Goal: Task Accomplishment & Management: Complete application form

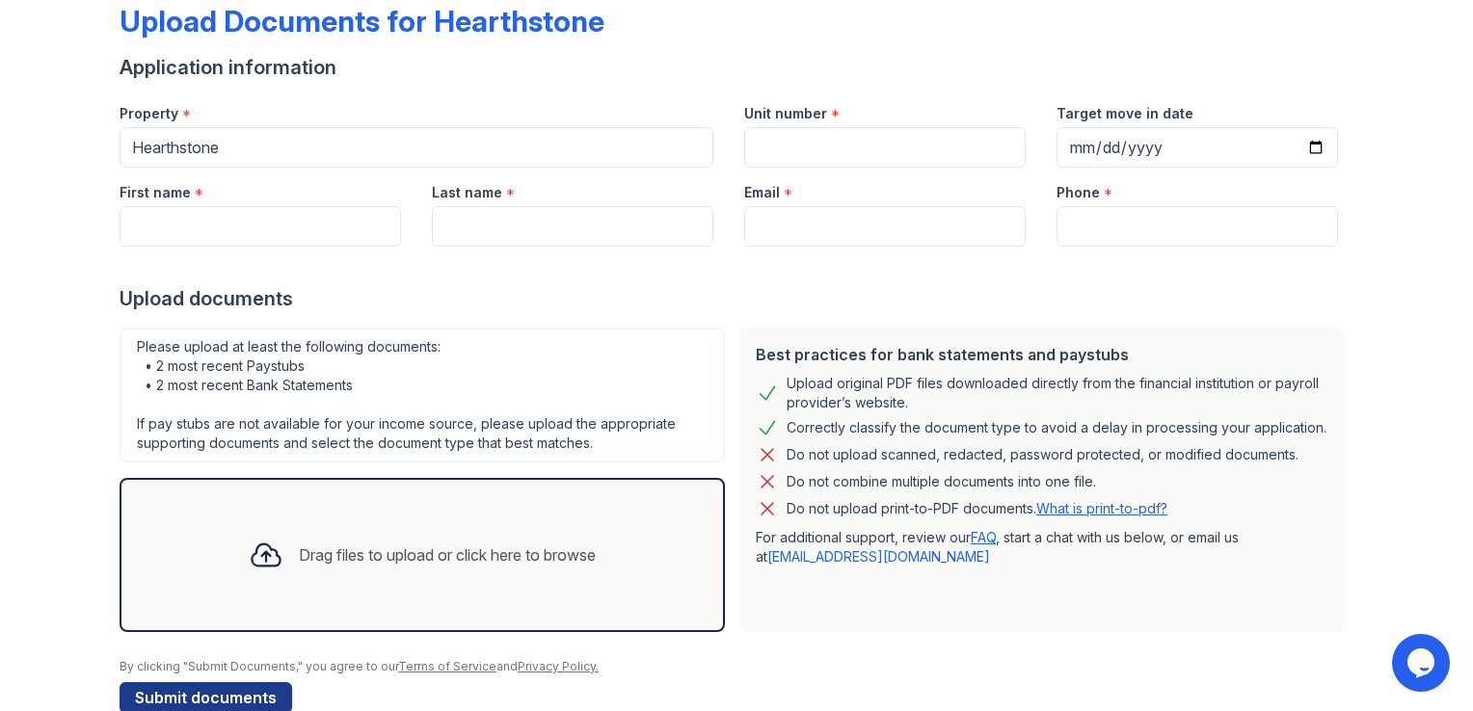
scroll to position [147, 0]
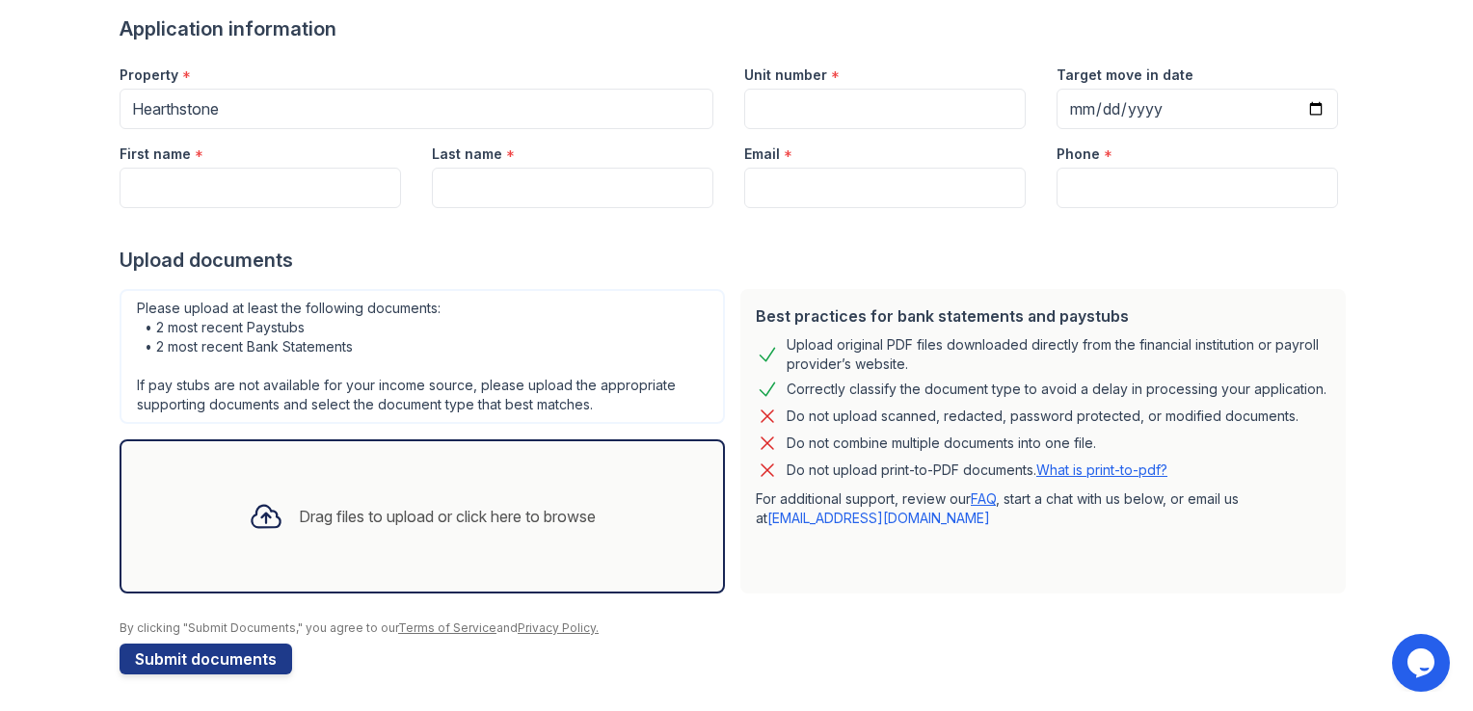
click at [372, 514] on div "Drag files to upload or click here to browse" at bounding box center [447, 516] width 297 height 23
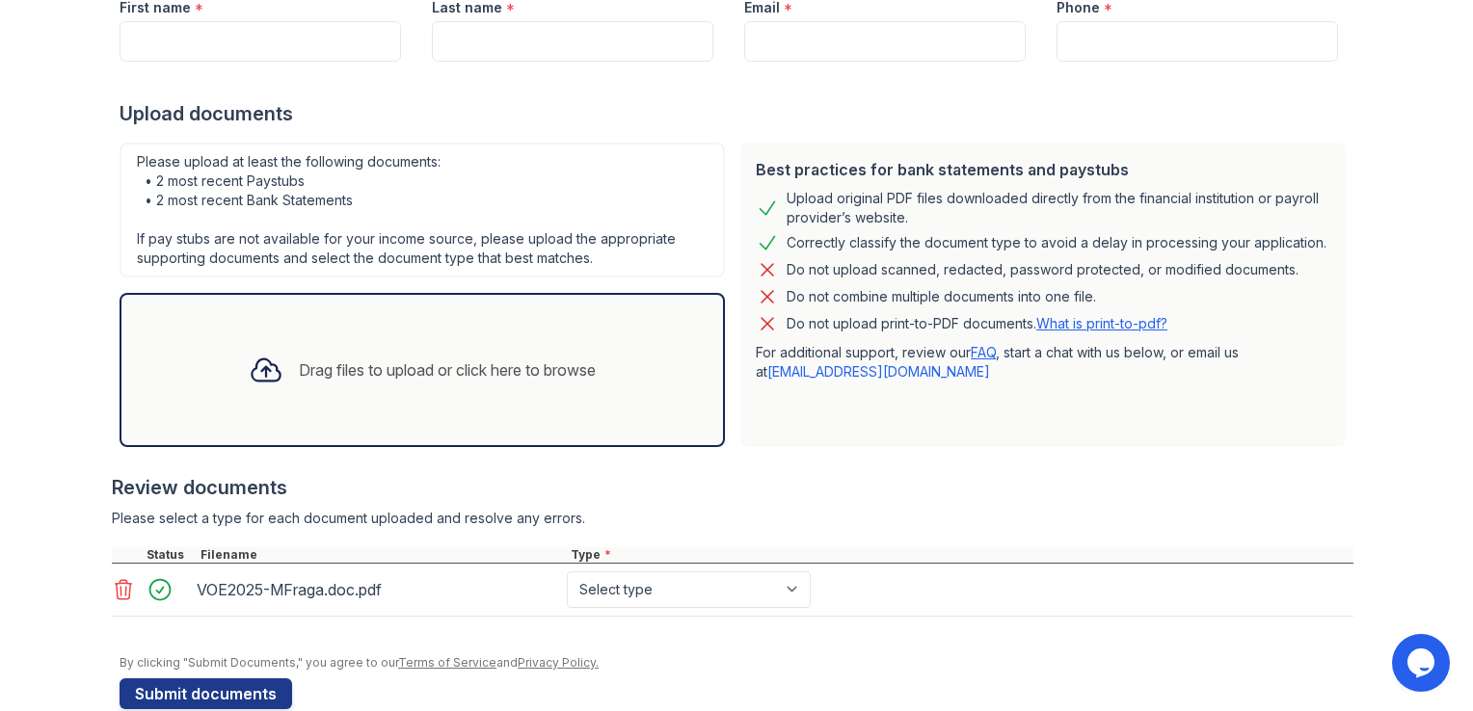
scroll to position [327, 0]
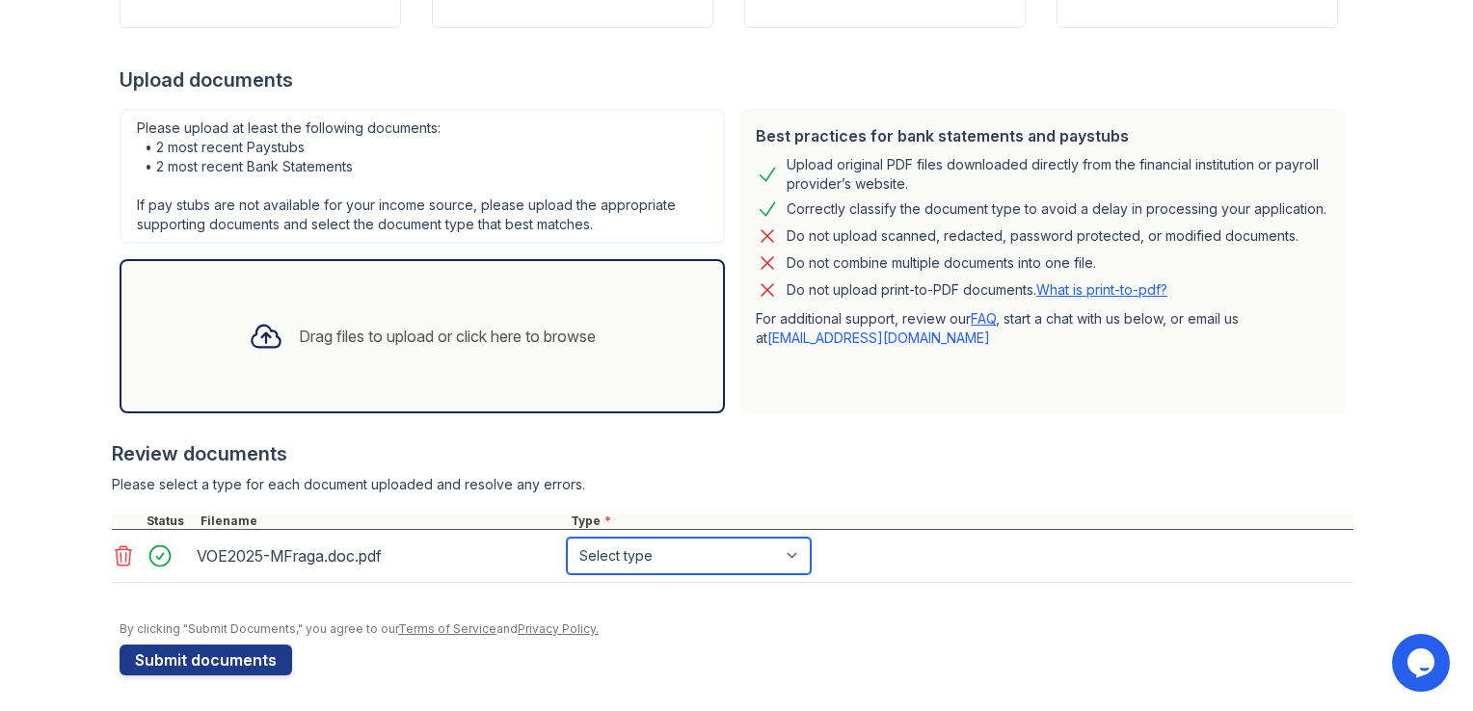
click at [644, 557] on select "Select type Paystub Bank Statement Offer Letter Tax Documents Benefit Award Let…" at bounding box center [689, 556] width 244 height 37
select select "offer_letter"
click at [567, 538] on select "Select type Paystub Bank Statement Offer Letter Tax Documents Benefit Award Let…" at bounding box center [689, 556] width 244 height 37
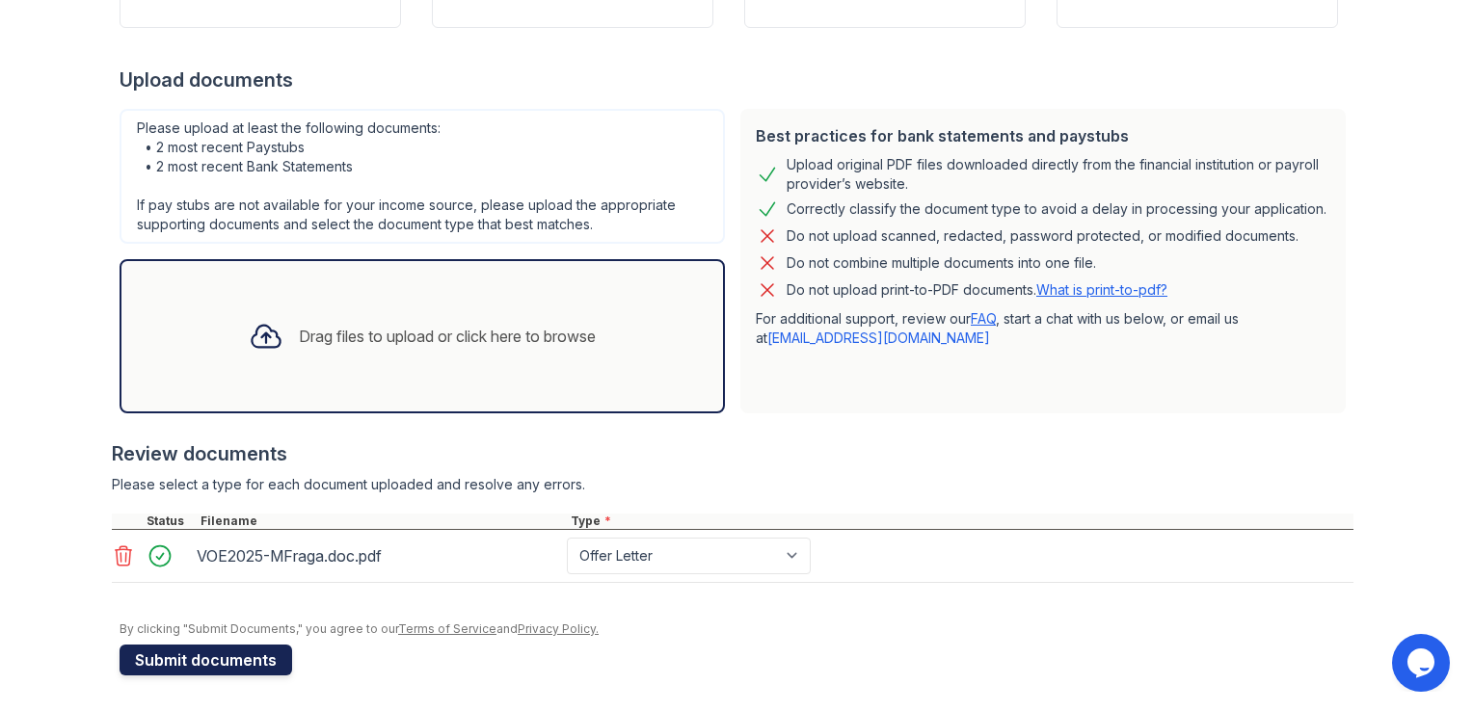
click at [208, 662] on button "Submit documents" at bounding box center [206, 660] width 173 height 31
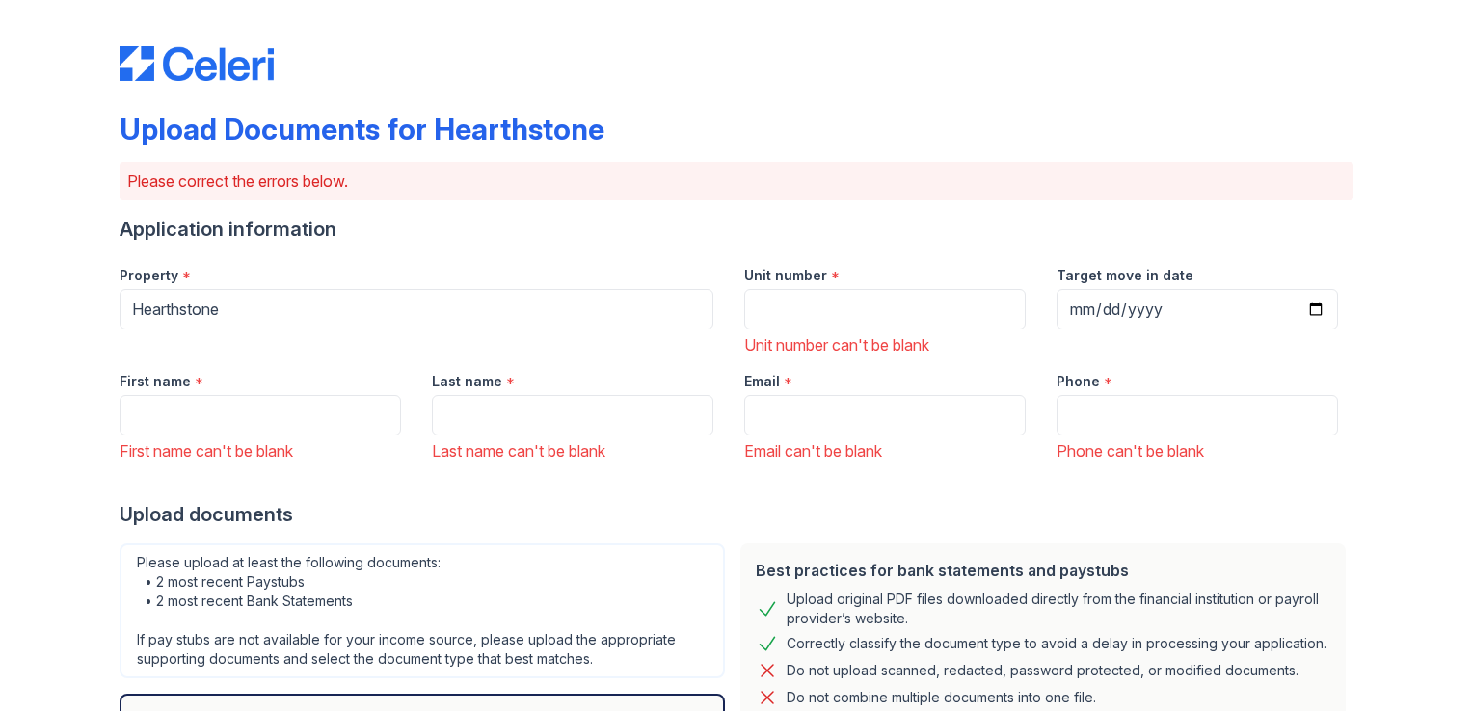
click at [217, 450] on div "First name can't be blank" at bounding box center [261, 451] width 282 height 23
click at [341, 453] on div "First name can't be blank" at bounding box center [261, 451] width 282 height 23
click at [234, 403] on input "First name" at bounding box center [261, 415] width 282 height 40
type input "[PERSON_NAME]"
type input "1229"
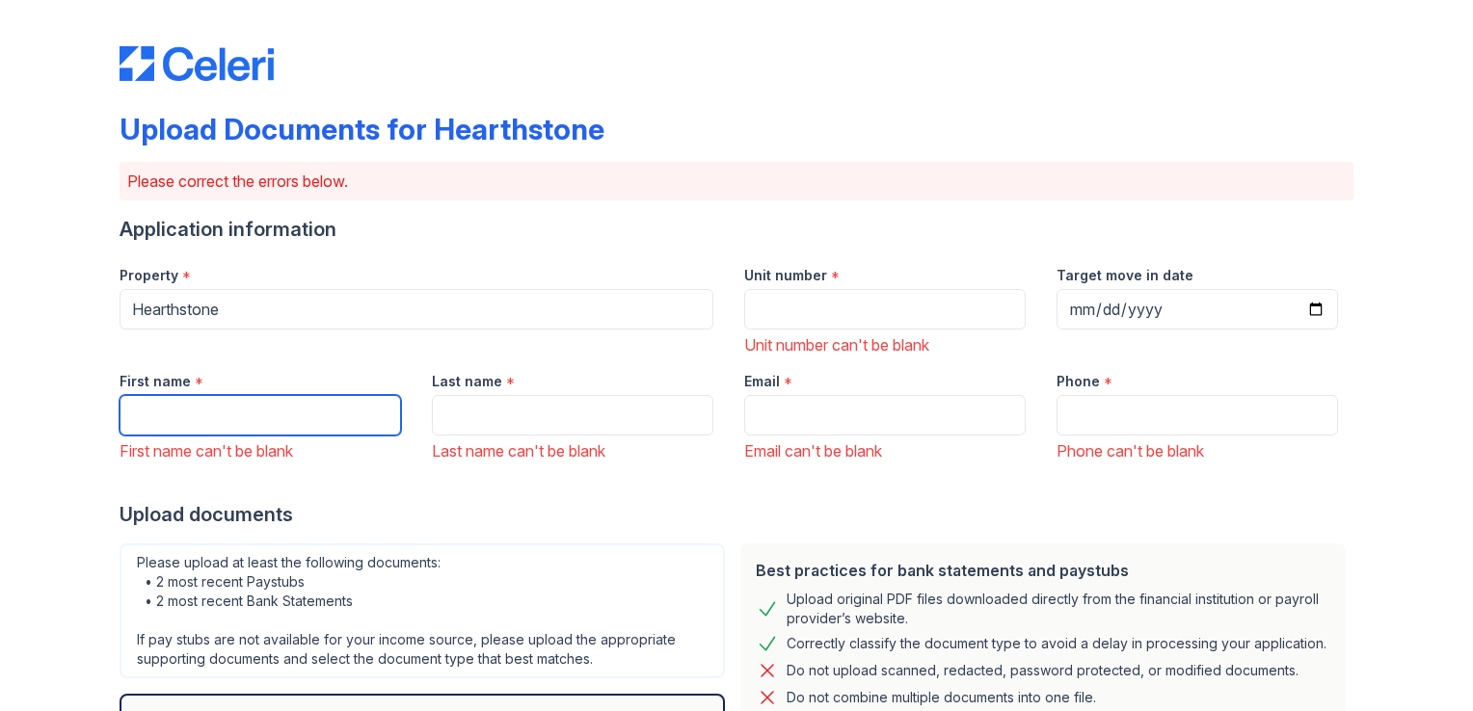
type input "[PERSON_NAME]"
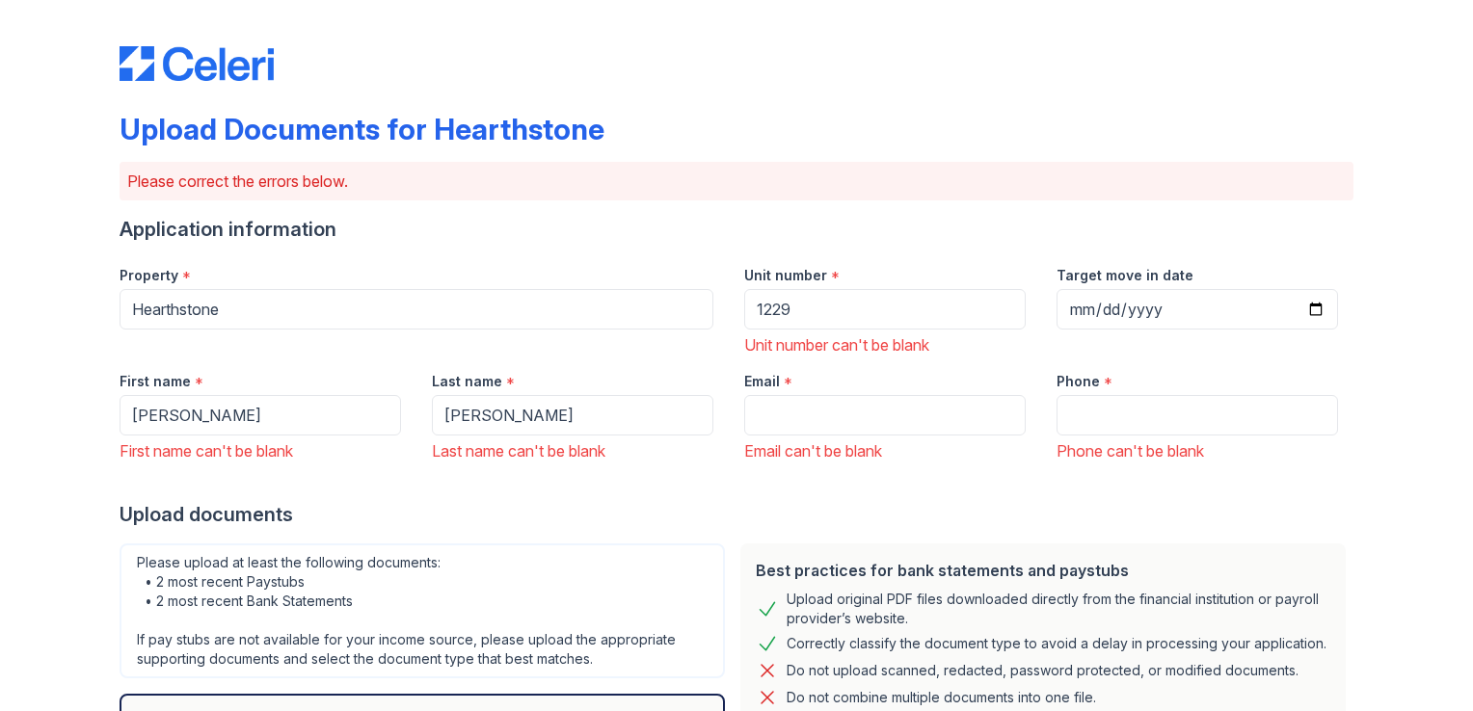
type input "[EMAIL_ADDRESS][PERSON_NAME][DOMAIN_NAME]"
type input "3478025108"
click at [1301, 463] on div at bounding box center [737, 482] width 1234 height 39
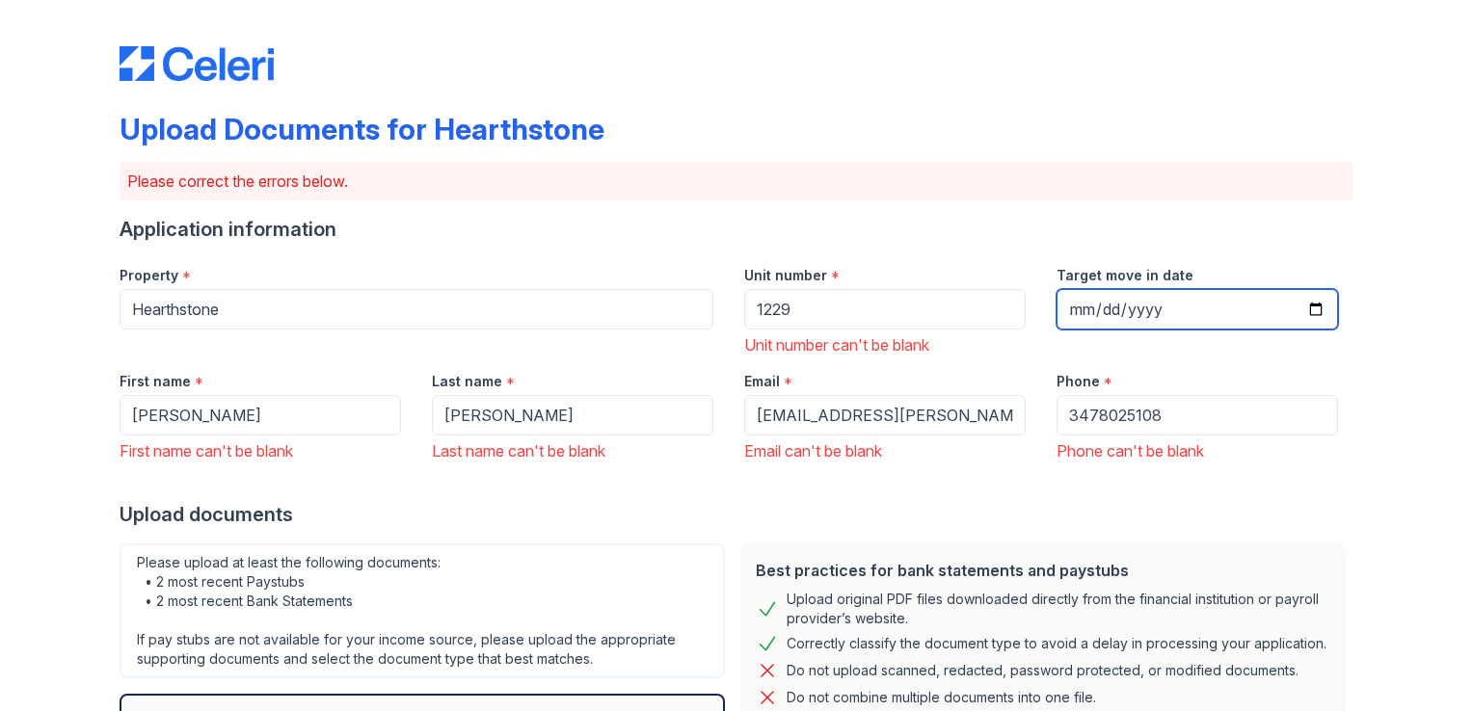
click at [1310, 306] on input "Target move in date" at bounding box center [1198, 309] width 282 height 40
type input "[DATE]"
click at [1338, 482] on div at bounding box center [737, 482] width 1234 height 39
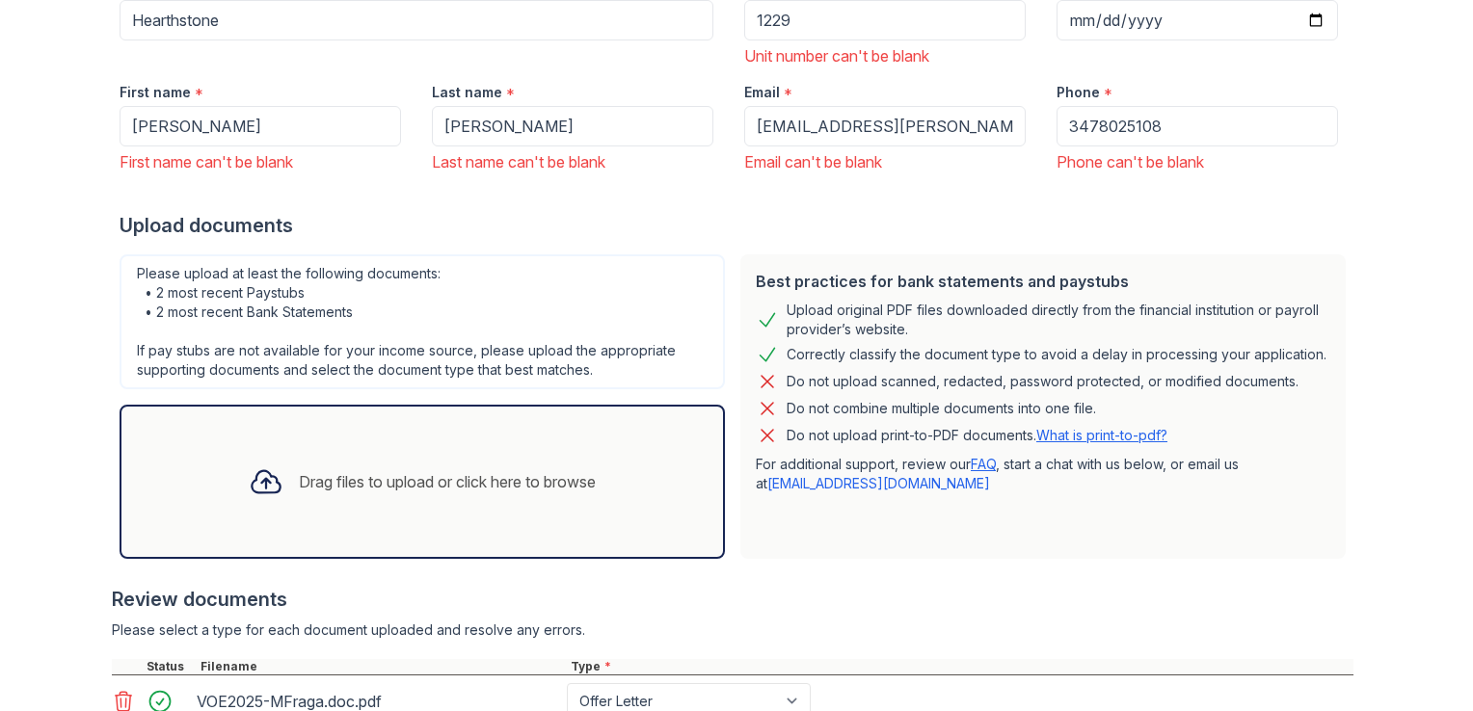
scroll to position [435, 0]
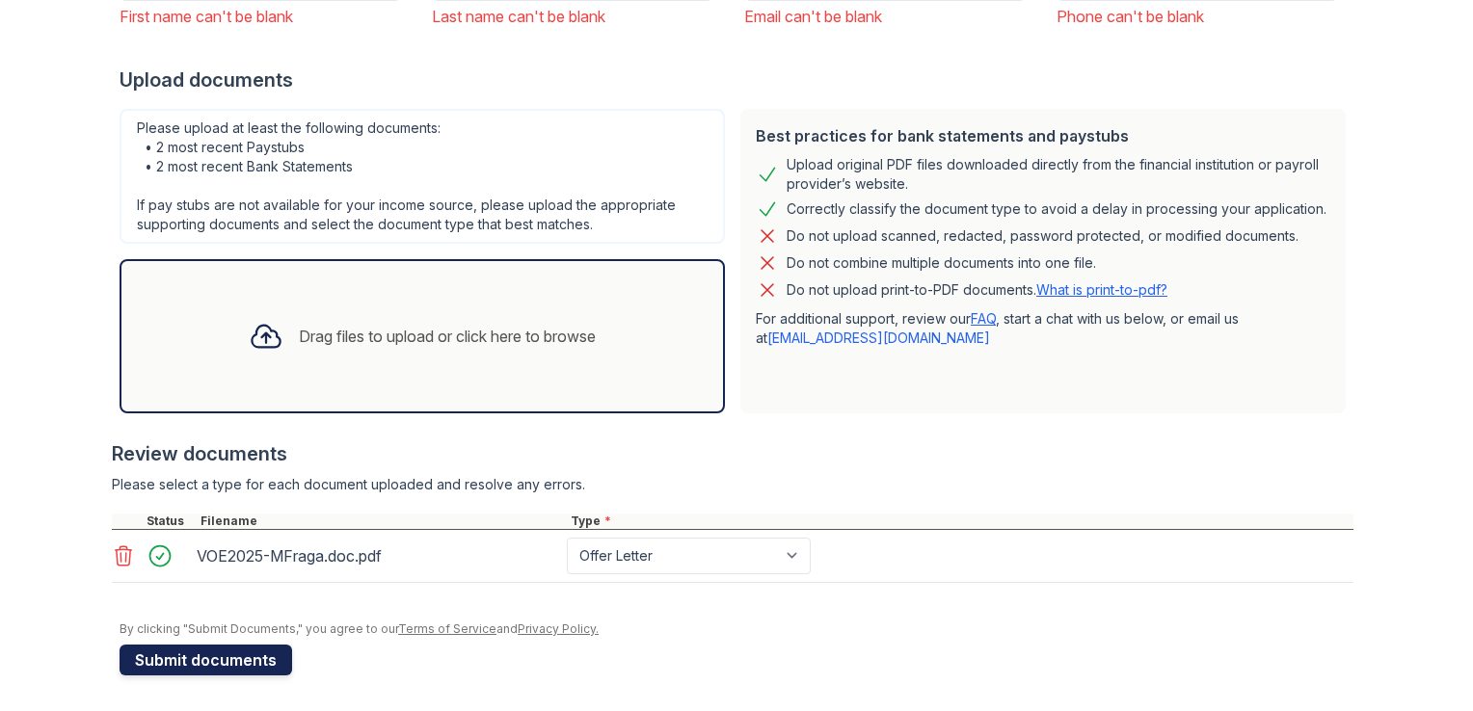
click at [181, 661] on button "Submit documents" at bounding box center [206, 660] width 173 height 31
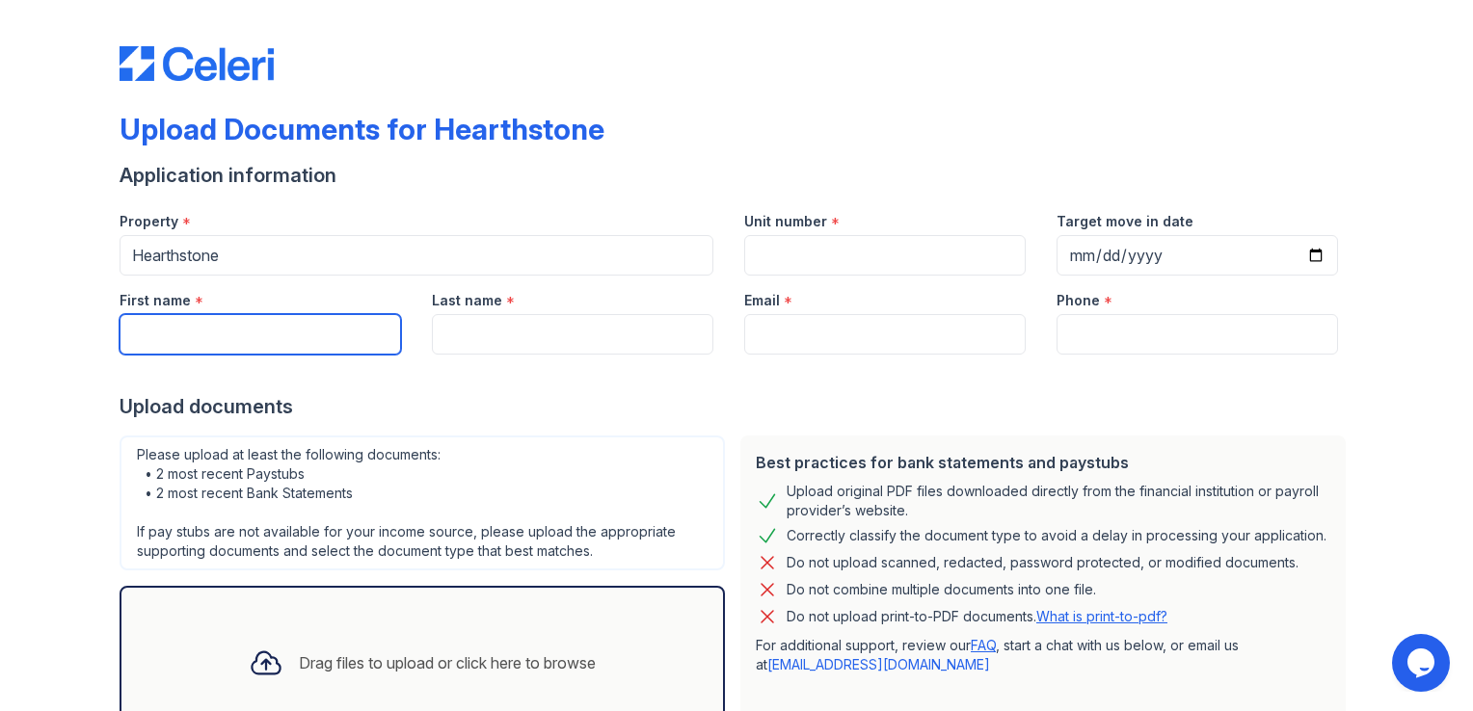
click at [255, 326] on input "First name" at bounding box center [261, 334] width 282 height 40
type input "[PERSON_NAME]"
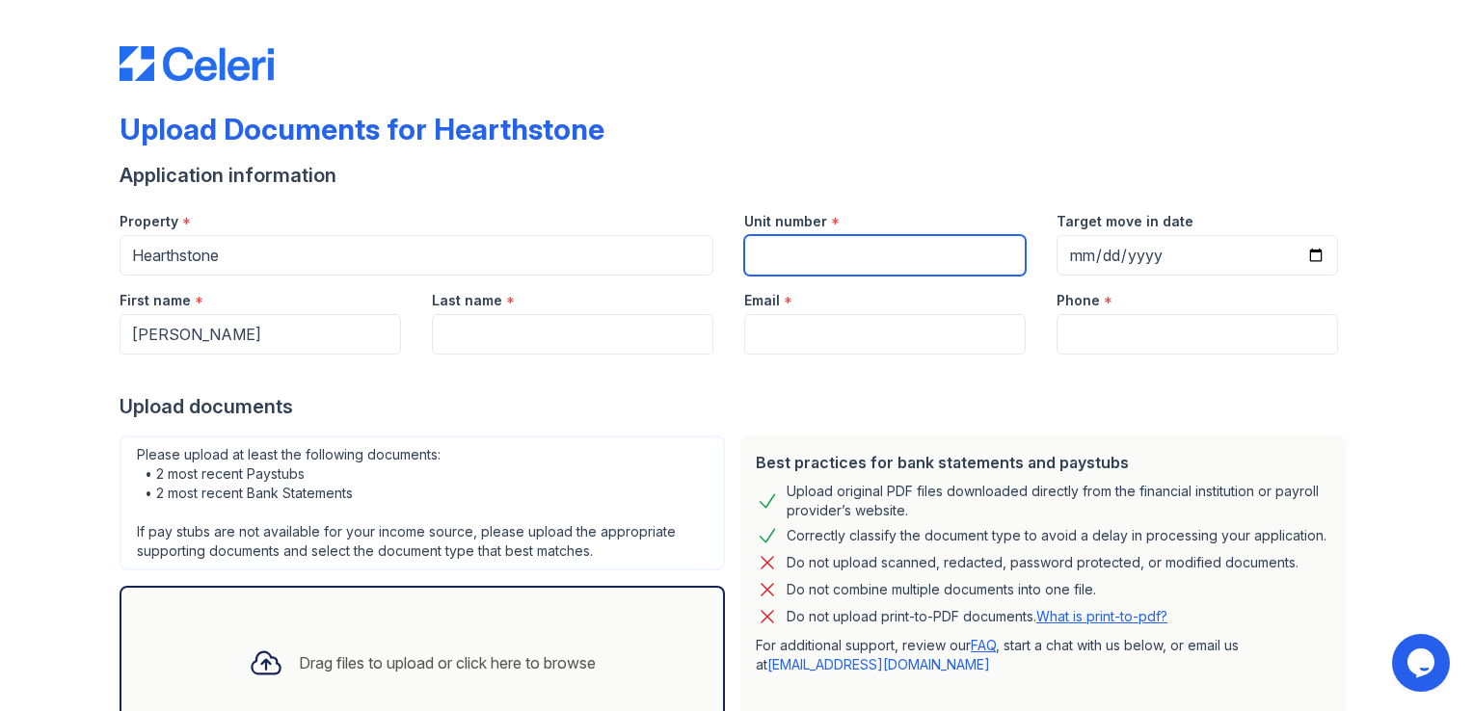
type input "1229"
type input "[DATE]"
type input "[PERSON_NAME]"
type input "[EMAIL_ADDRESS][PERSON_NAME][DOMAIN_NAME]"
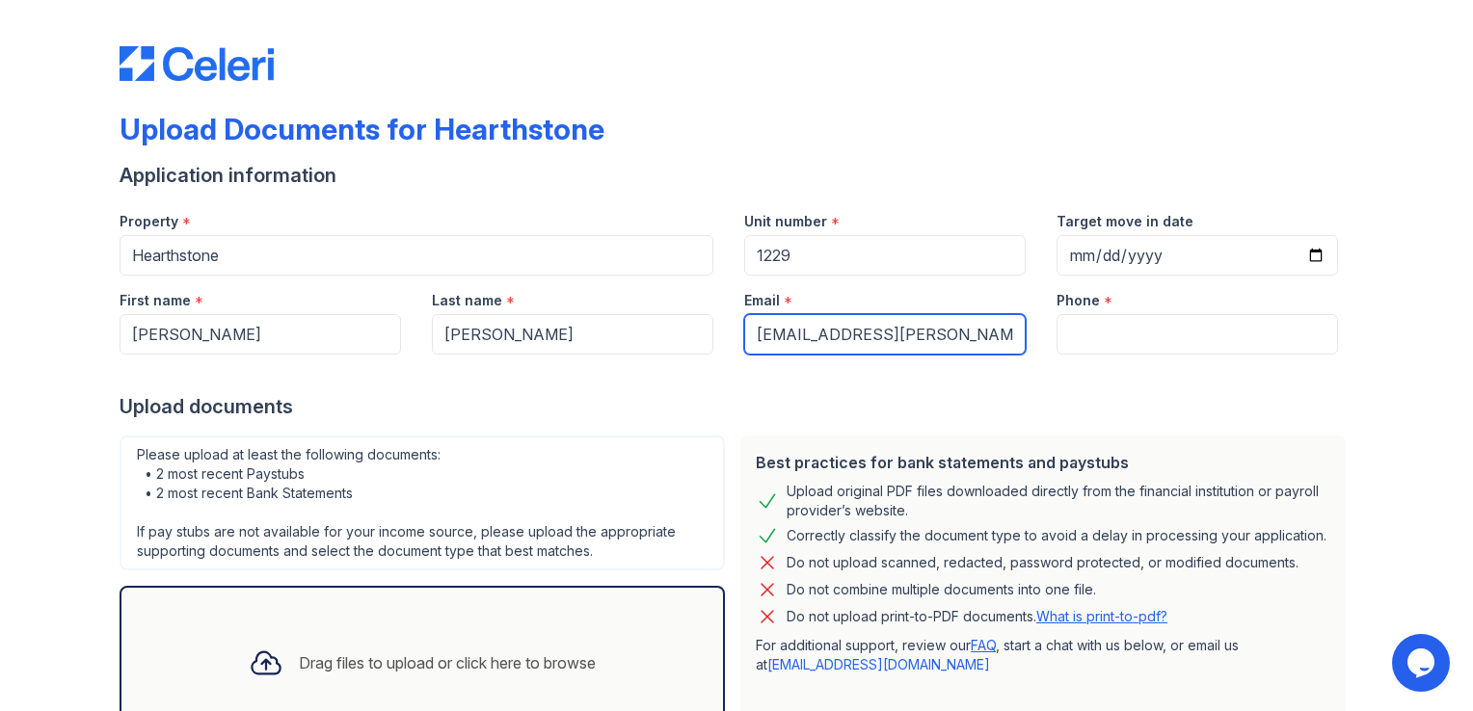
type input "3478025108"
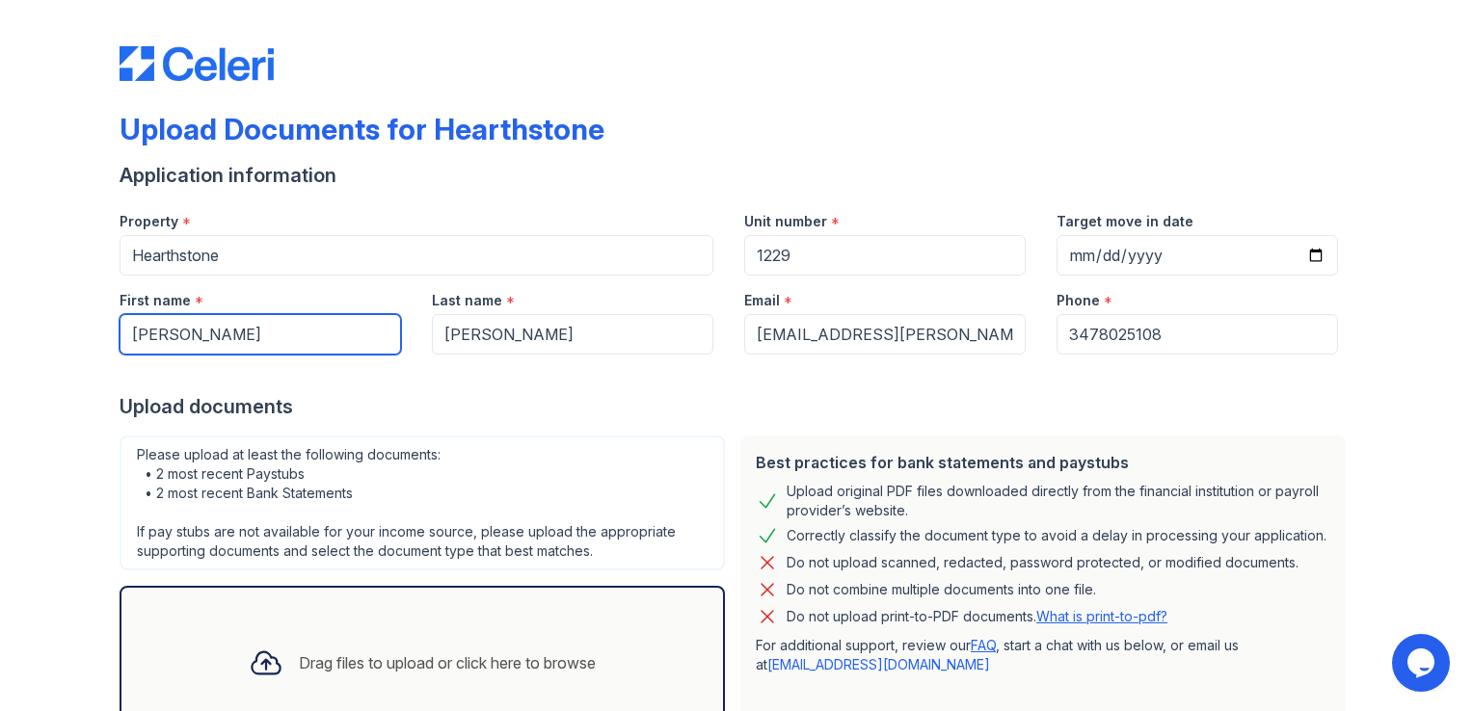
scroll to position [147, 0]
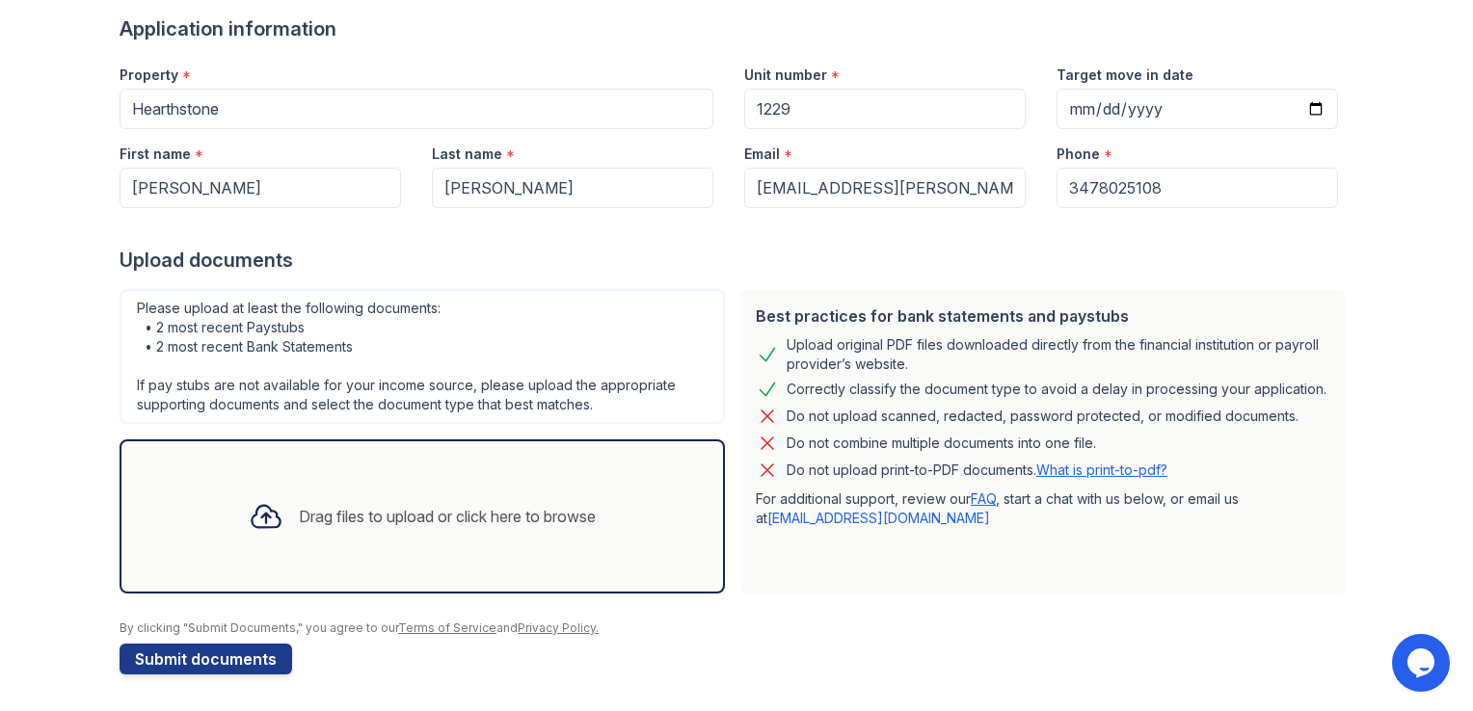
click at [336, 511] on div "Drag files to upload or click here to browse" at bounding box center [447, 516] width 297 height 23
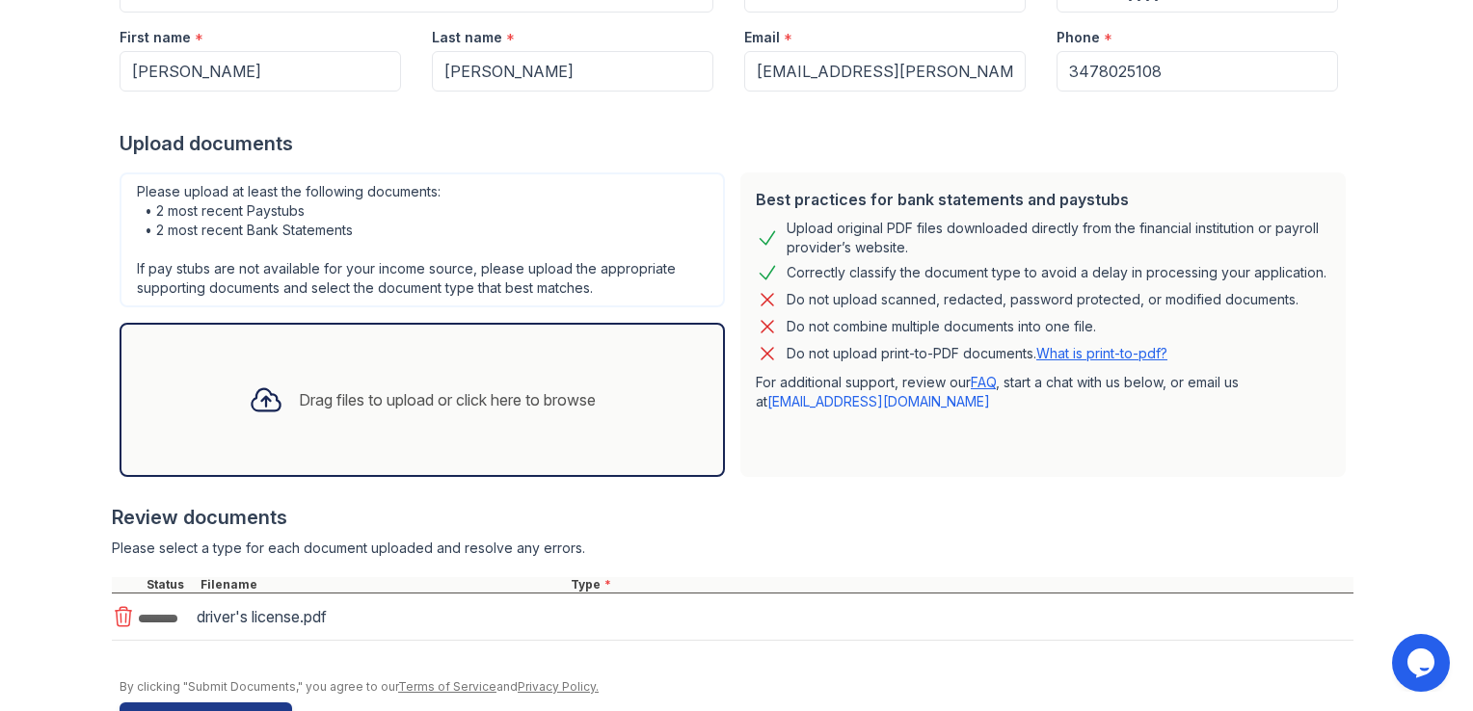
scroll to position [321, 0]
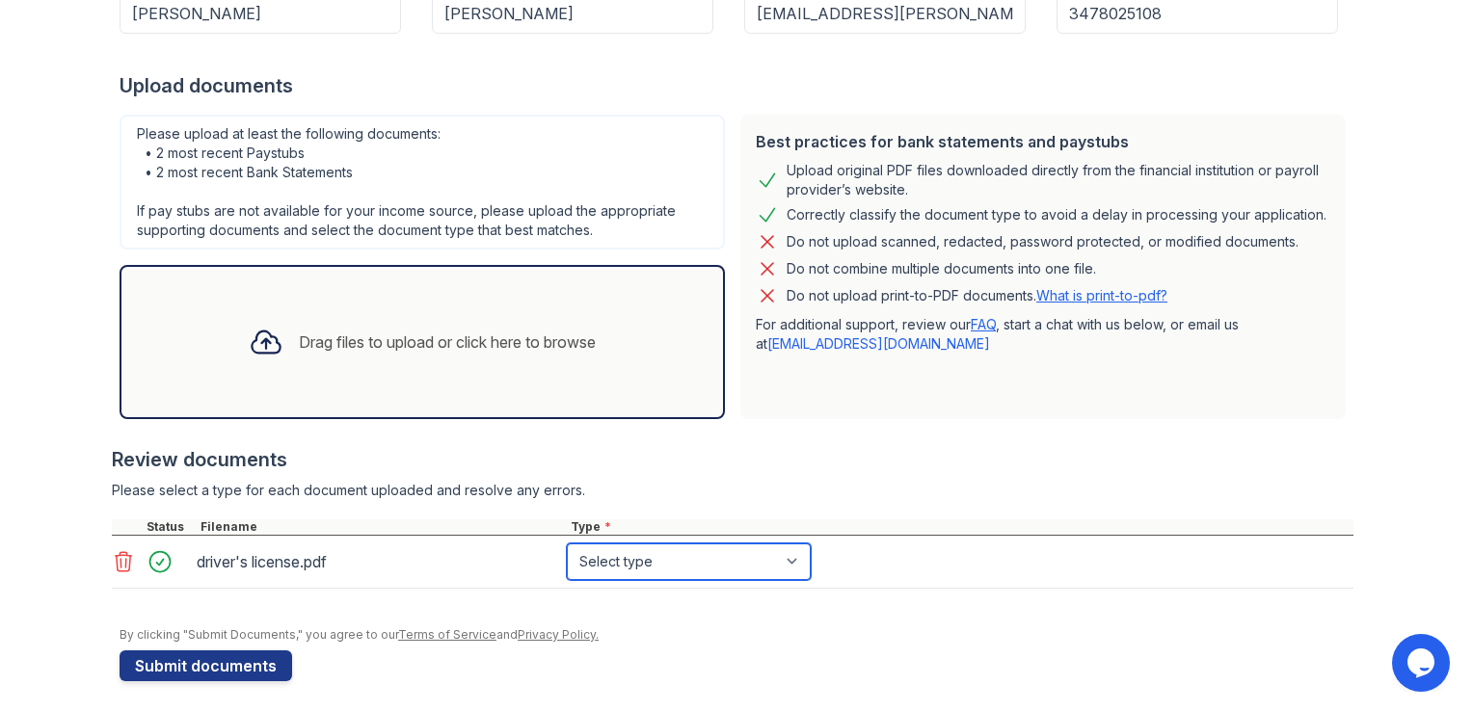
click at [644, 558] on select "Select type Paystub Bank Statement Offer Letter Tax Documents Benefit Award Let…" at bounding box center [689, 562] width 244 height 37
select select "other"
click at [567, 544] on select "Select type Paystub Bank Statement Offer Letter Tax Documents Benefit Award Let…" at bounding box center [689, 562] width 244 height 37
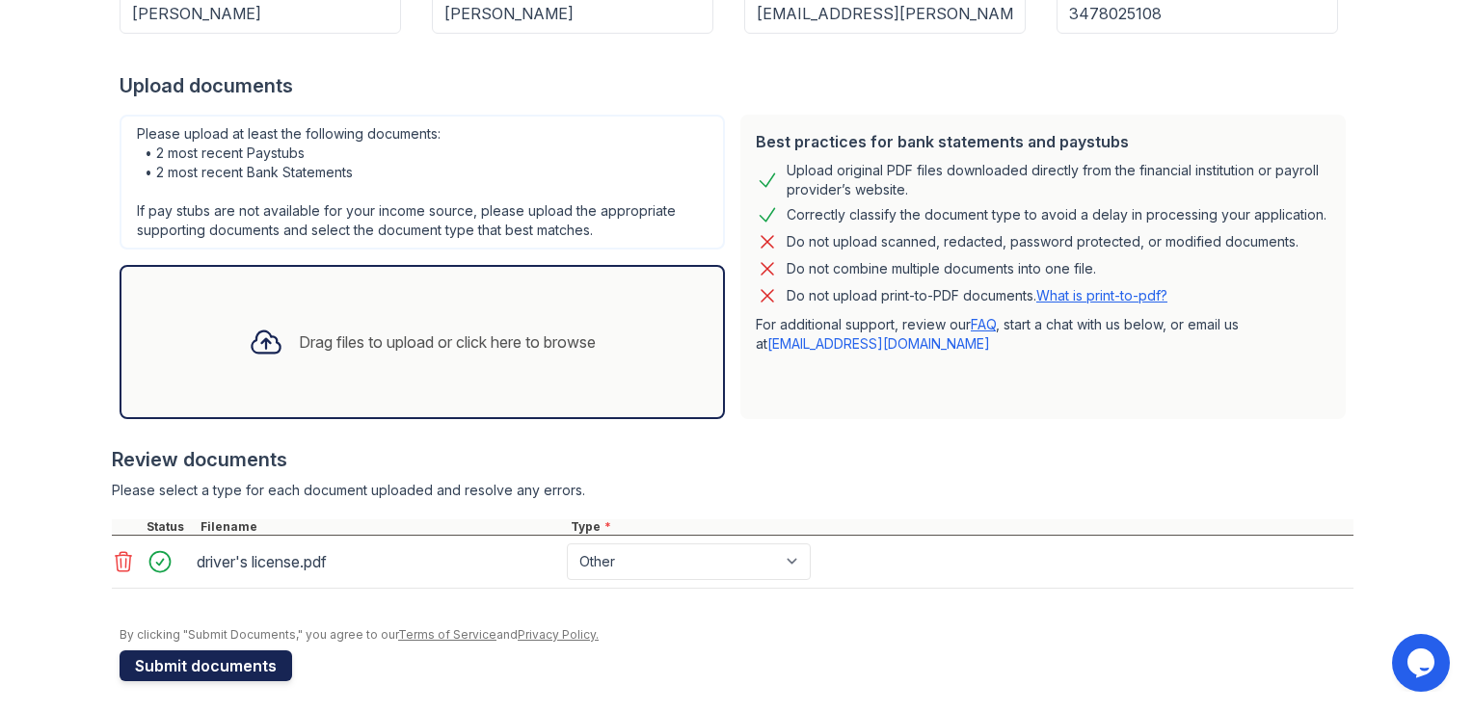
click at [174, 663] on button "Submit documents" at bounding box center [206, 666] width 173 height 31
